Goal: Information Seeking & Learning: Learn about a topic

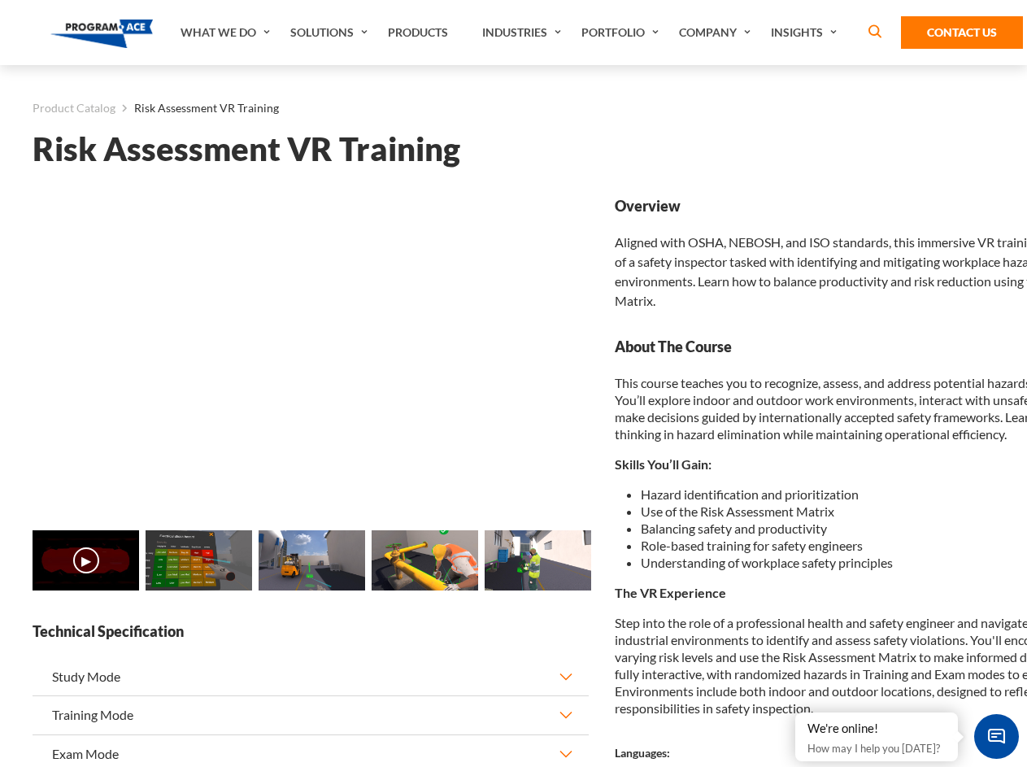
click at [331, 33] on link "Solutions" at bounding box center [331, 32] width 98 height 65
click at [0, 0] on div "AI & Computer Vision Solutions Computer Vision Quality Control AI tools for fas…" at bounding box center [0, 0] width 0 height 0
click at [0, 0] on div "AI & Computer Vision Solutions Virtual Training Solutions Virtual Tour Solution…" at bounding box center [0, 0] width 0 height 0
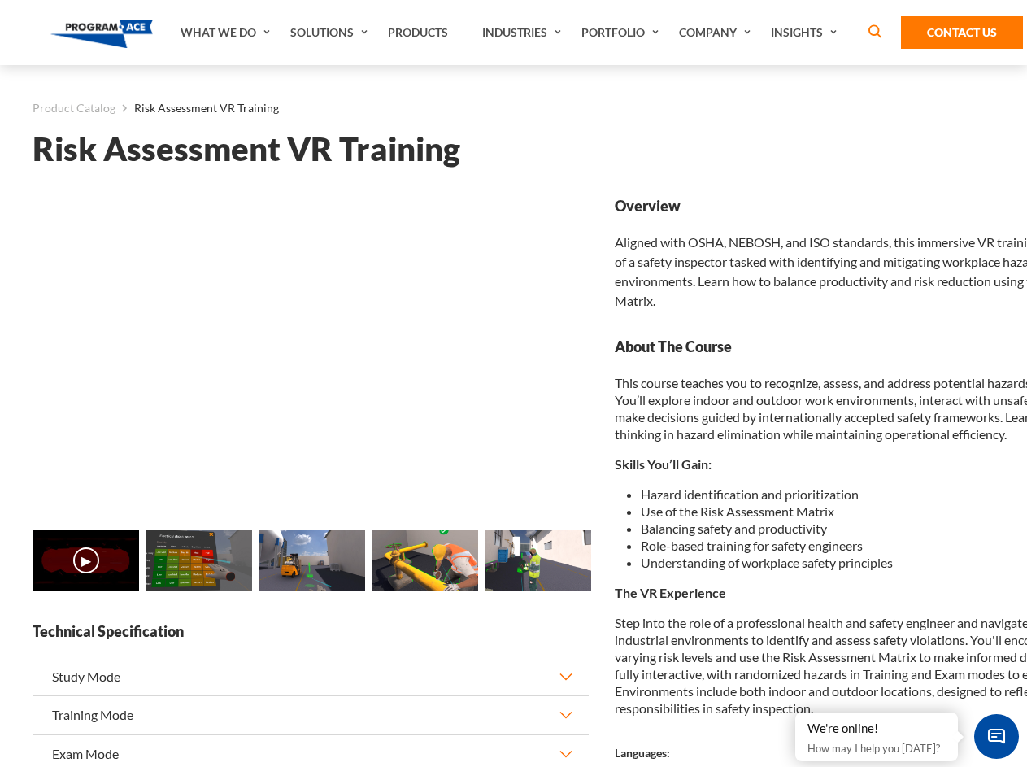
click at [0, 0] on div "AI & Computer Vision Solutions Virtual Training Solutions Virtual Tour Solution…" at bounding box center [0, 0] width 0 height 0
click at [0, 0] on div "AI & Computer Vision Solutions Computer Vision Quality Control AI tools for fas…" at bounding box center [0, 0] width 0 height 0
